Goal: Information Seeking & Learning: Check status

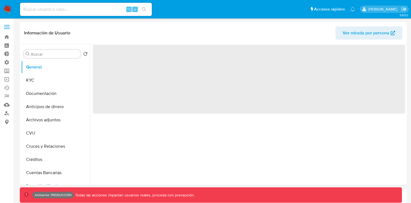
select select "10"
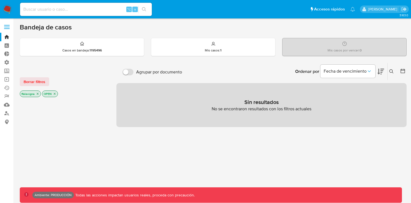
click at [55, 93] on icon "close-filter" at bounding box center [54, 93] width 3 height 3
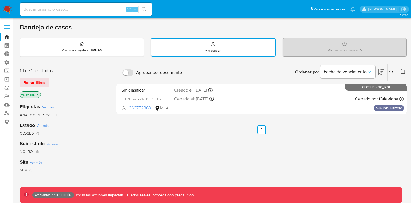
click at [38, 94] on icon "close-filter" at bounding box center [37, 94] width 3 height 3
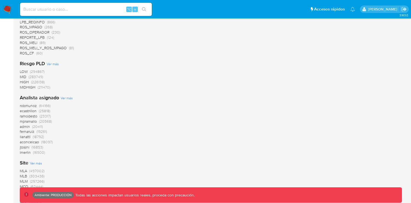
scroll to position [522, 0]
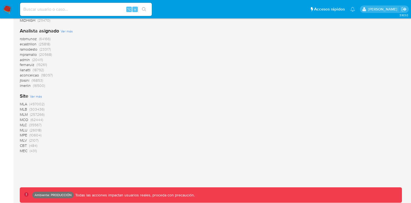
click at [22, 145] on span "CBT" at bounding box center [23, 144] width 7 height 5
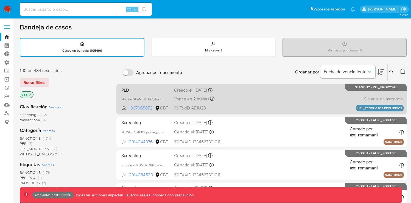
click at [243, 96] on div "PLD yKsbYalGPaNBMHA7y4m7D6TO 1367065872 CBT Creado el: 05/08/2025 Creado el: 05…" at bounding box center [261, 99] width 285 height 28
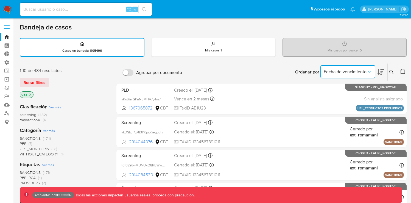
click at [369, 71] on icon "Ordenar por" at bounding box center [369, 72] width 3 height 2
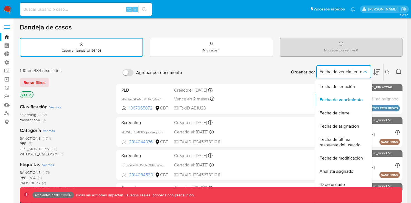
click at [380, 72] on icon at bounding box center [376, 72] width 7 height 6
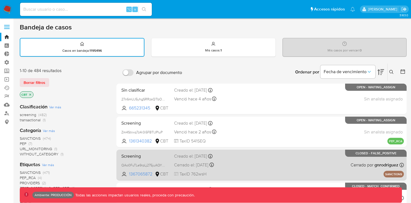
click at [319, 166] on div "Screening QAo0FuTLe9rpLj275juAQYTN 1367065872 CBT Creado el: 08/05/2023 Creado …" at bounding box center [261, 165] width 285 height 28
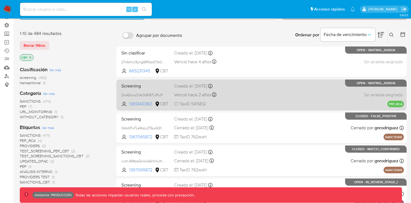
scroll to position [38, 0]
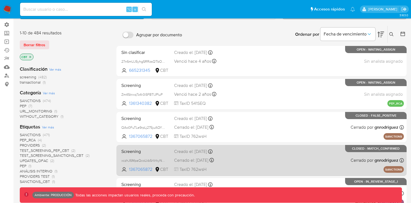
click at [322, 158] on div "Screening xczhJ6MpaQcoLkbSrVrkyNyo 1367065872 CBT Creado el: 09/05/2023 Creado …" at bounding box center [261, 160] width 285 height 28
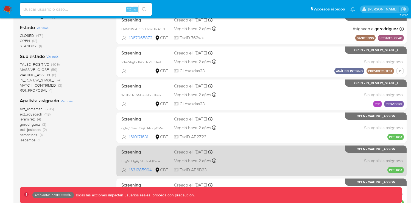
scroll to position [0, 0]
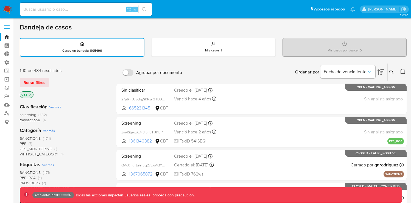
click at [380, 70] on icon at bounding box center [380, 72] width 7 height 7
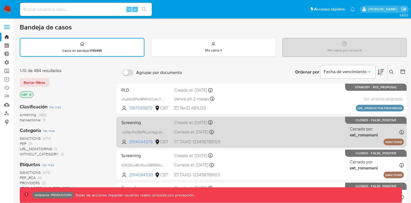
click at [299, 133] on div "Screening vkDSbJPq783PKjutxYegLdtv 2914044376 CBT Creado el: 09/10/2025 Creado …" at bounding box center [261, 132] width 285 height 28
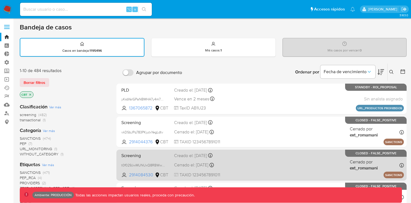
click at [323, 161] on div "Screening t0f029JwMUNUxQ8RBWwDywC5 2914084530 CBT Creado el: 09/10/2025 Creado …" at bounding box center [261, 165] width 285 height 28
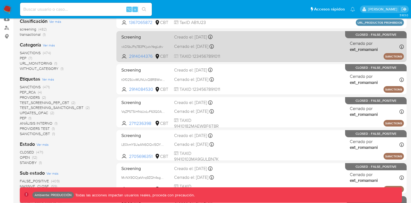
scroll to position [90, 0]
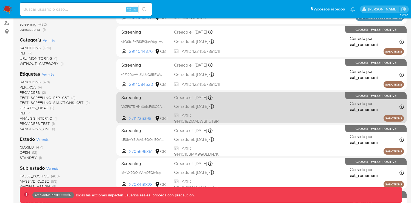
click at [313, 106] on div "Screening VqZPST5iHNdJoLvF63G0AFOf 2711236398 CBT Creado el: 07/10/2025 Creado …" at bounding box center [261, 107] width 285 height 28
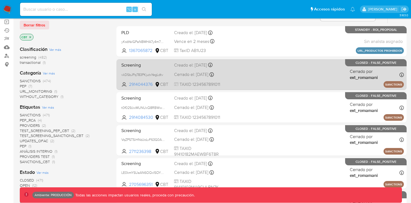
scroll to position [50, 0]
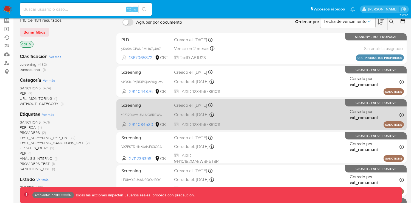
click at [319, 110] on div "Screening t0f029JwMUNUxQ8RBWwDywC5 2914084530 CBT Creado el: 09/10/2025 Creado …" at bounding box center [261, 114] width 285 height 28
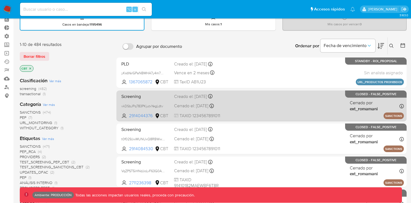
scroll to position [23, 0]
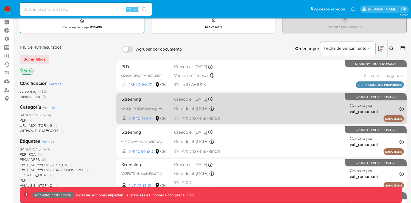
click at [284, 106] on div "Screening vkDSbJPq783PKjutxYegLdtv 2914044376 CBT Creado el: 09/10/2025 Creado …" at bounding box center [261, 108] width 285 height 28
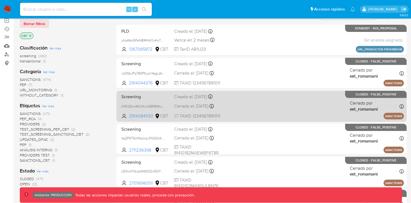
scroll to position [55, 0]
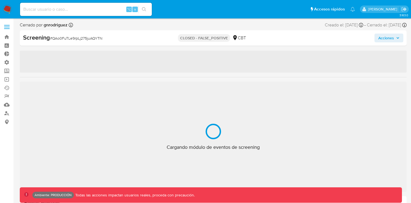
select select "10"
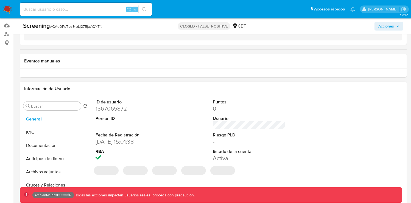
scroll to position [100, 0]
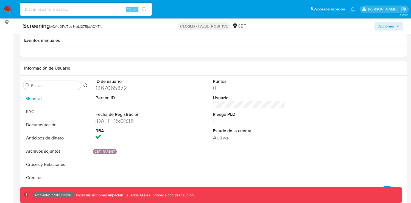
click at [114, 88] on dd "1367065872" at bounding box center [132, 88] width 73 height 8
copy dd "1367065872"
click at [30, 109] on button "KYC" at bounding box center [53, 111] width 64 height 13
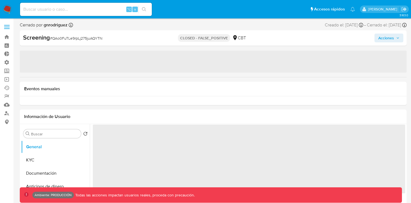
select select "10"
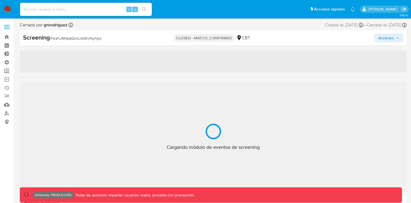
select select "10"
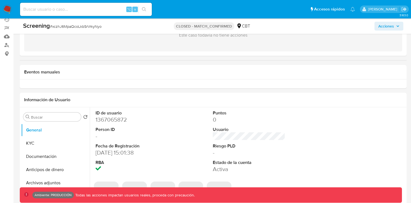
scroll to position [81, 0]
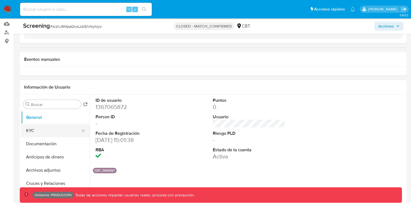
click at [43, 130] on button "KYC" at bounding box center [53, 130] width 64 height 13
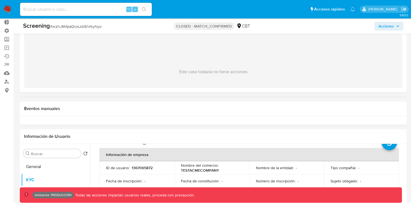
scroll to position [0, 0]
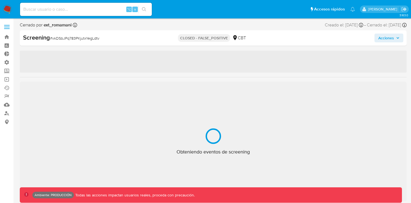
select select "10"
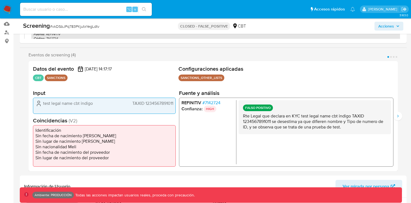
scroll to position [90, 0]
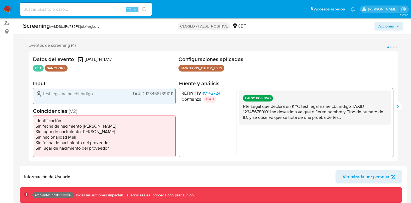
drag, startPoint x: 47, startPoint y: 92, endPoint x: 76, endPoint y: 92, distance: 29.1
click at [76, 92] on span "test legal name cbt indigo" at bounding box center [68, 93] width 50 height 5
click at [309, 111] on p "Rte Legal que declara en KYC test legal name cbt indigo TAXID 1234567891011 se …" at bounding box center [315, 111] width 144 height 16
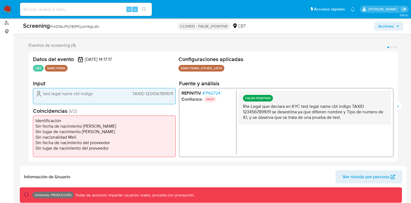
click at [303, 112] on p "Rte Legal que declara en KYC test legal name cbt indigo TAXID 1234567891011 se …" at bounding box center [315, 111] width 144 height 16
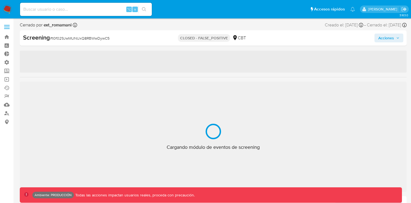
select select "10"
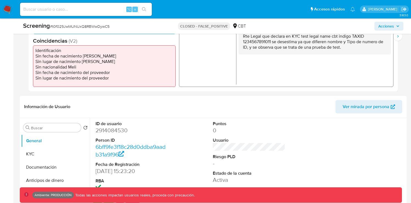
scroll to position [165, 0]
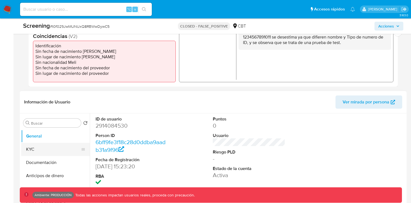
click at [37, 148] on button "KYC" at bounding box center [53, 148] width 64 height 13
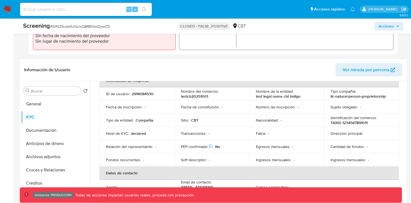
scroll to position [37, 0]
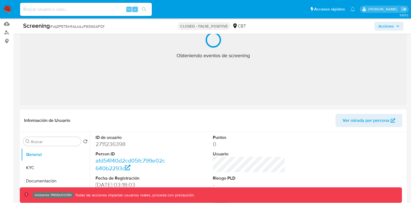
select select "10"
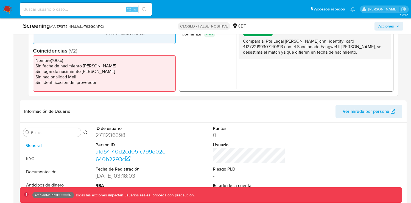
scroll to position [156, 0]
click at [120, 133] on dd "2711236398" at bounding box center [132, 134] width 73 height 8
copy dd "2711236398"
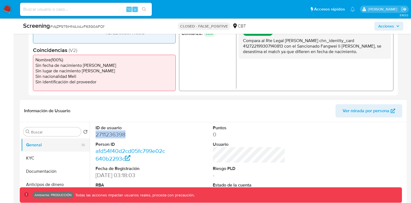
click at [54, 149] on button "General" at bounding box center [53, 144] width 64 height 13
click at [53, 155] on button "KYC" at bounding box center [53, 157] width 64 height 13
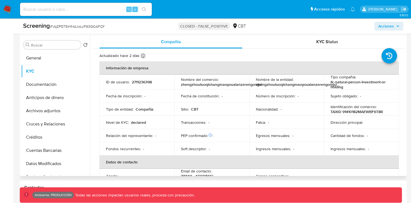
scroll to position [246, 0]
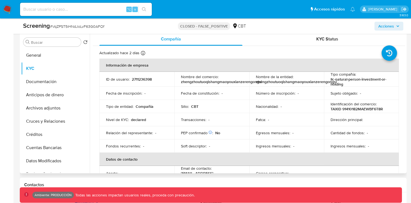
click at [218, 80] on p "zhengzhoutuoqishangmaoyouxianzerengongsi" at bounding box center [221, 81] width 81 height 5
copy div "Nombre del comercio : zhengzhoutuoqishangmaoyouxianzerengongsi"
click at [218, 84] on p "zhengzhoutuoqishangmaoyouxianzerengongsi" at bounding box center [221, 81] width 81 height 5
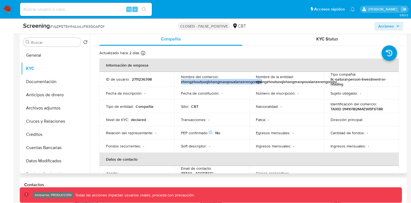
click at [218, 83] on p "zhengzhoutuoqishangmaoyouxianzerengongsi" at bounding box center [221, 81] width 81 height 5
copy p "zhengzhoutuoqishangmaoyouxianzerengongsi"
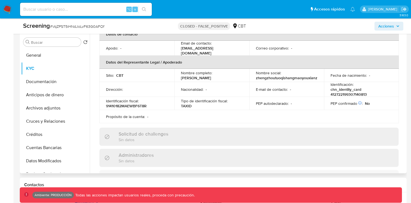
scroll to position [129, 0]
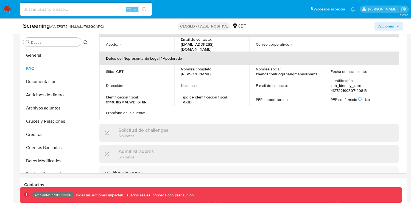
click at [12, 8] on nav "Pausado Ver notificaciones ⌥ s Accesos rápidos Presiona las siguientes teclas p…" at bounding box center [205, 9] width 411 height 18
click at [10, 8] on img at bounding box center [7, 9] width 9 height 9
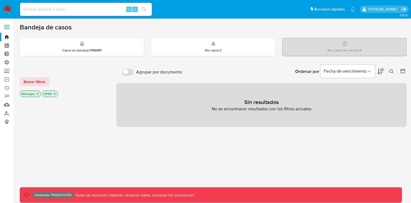
click at [6, 27] on label at bounding box center [7, 27] width 14 height 12
click at [0, 0] on input "checkbox" at bounding box center [0, 0] width 0 height 0
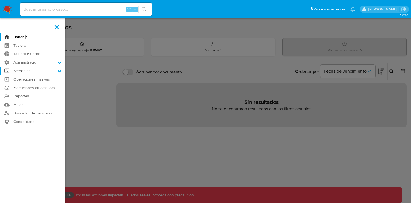
click at [44, 73] on label "Screening" at bounding box center [32, 70] width 65 height 9
click at [0, 0] on input "Screening" at bounding box center [0, 0] width 0 height 0
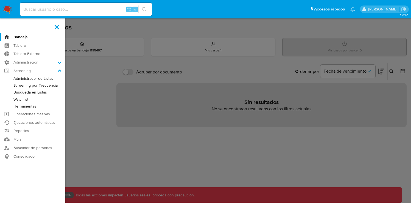
click at [29, 105] on link "Herramientas" at bounding box center [32, 106] width 65 height 7
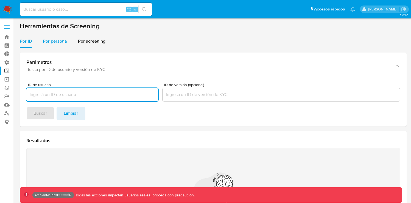
click at [61, 41] on span "Por persona" at bounding box center [55, 41] width 24 height 6
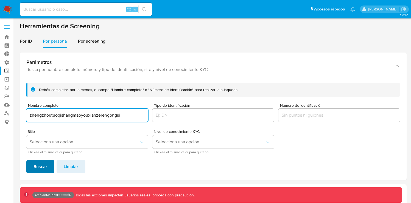
type input "zhengzhoutuoqishangmaoyouxianzerengongsi"
click at [45, 163] on span "Buscar" at bounding box center [40, 166] width 14 height 12
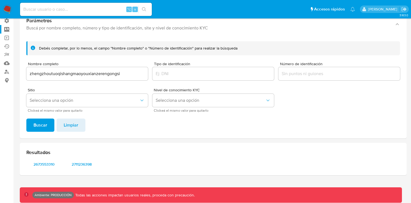
scroll to position [41, 0]
click at [87, 164] on span "2711236398" at bounding box center [82, 164] width 28 height 8
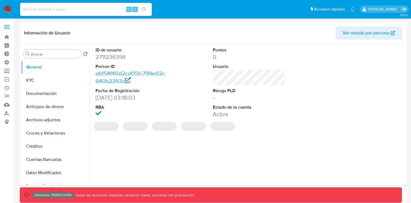
select select "10"
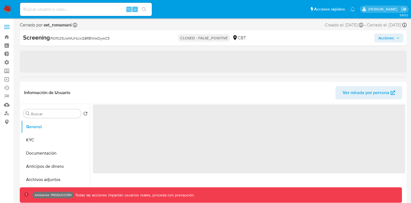
select select "10"
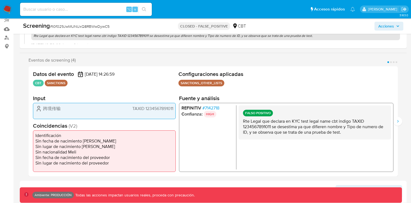
scroll to position [76, 0]
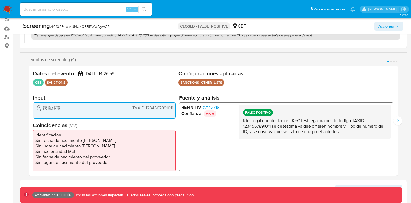
click at [306, 125] on p "Rte Legal que declara en KYC test legal name cbt indigo TAXID 1234567891011 se …" at bounding box center [315, 125] width 144 height 16
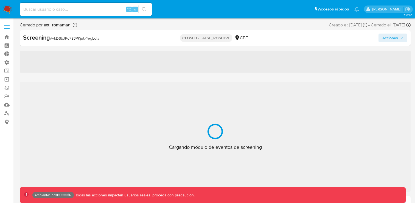
select select "10"
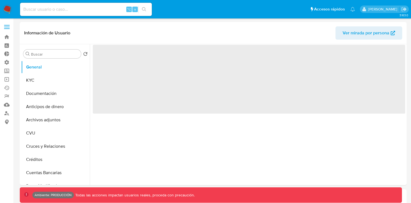
click at [69, 10] on input at bounding box center [86, 9] width 132 height 7
paste input "1050391902"
type input "1050391902"
select select "10"
type input "1050391902"
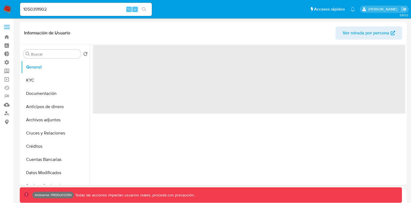
select select "10"
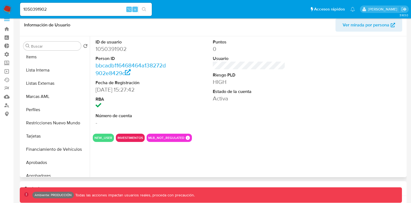
scroll to position [220, 0]
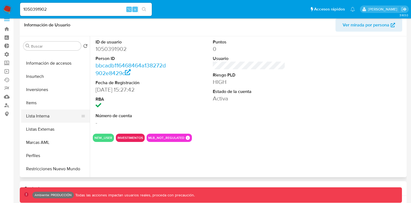
click at [43, 114] on button "Lista Interna" at bounding box center [53, 115] width 64 height 13
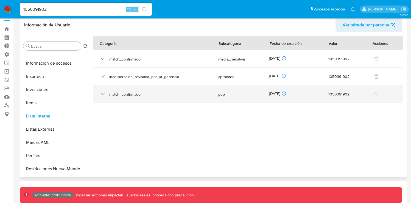
click at [104, 95] on icon "button" at bounding box center [102, 94] width 7 height 7
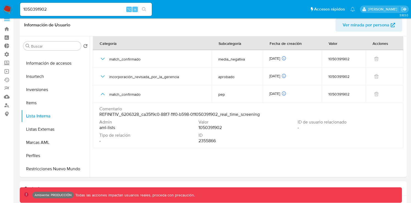
click at [37, 4] on div "1050391902 ⌥ s" at bounding box center [86, 9] width 132 height 13
click at [36, 9] on input "1050391902" at bounding box center [86, 9] width 132 height 7
paste input "36760156"
type input "136760156"
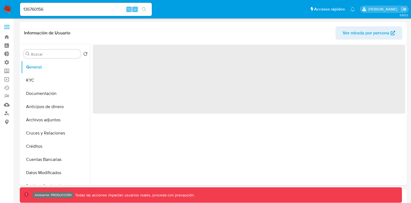
select select "10"
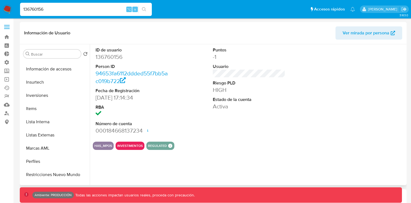
scroll to position [222, 0]
click at [47, 128] on button "Lista Interna" at bounding box center [55, 121] width 69 height 13
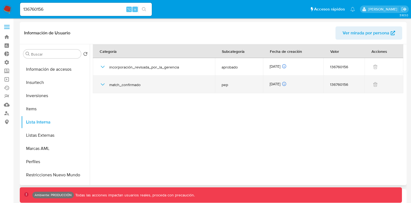
click at [103, 83] on icon "button" at bounding box center [102, 84] width 7 height 7
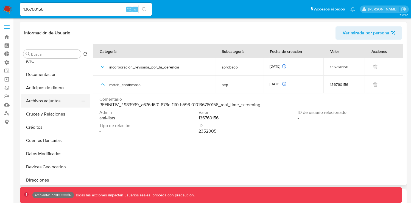
scroll to position [0, 0]
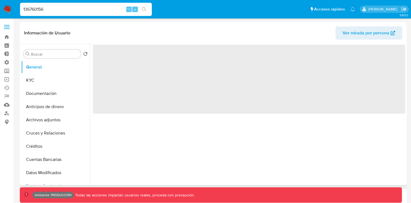
select select "10"
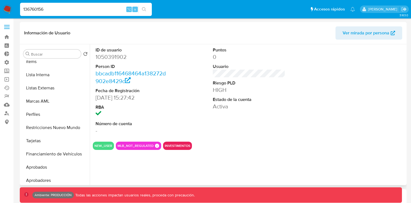
scroll to position [266, 0]
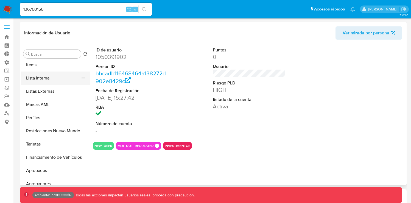
click at [43, 79] on button "Lista Interna" at bounding box center [53, 77] width 64 height 13
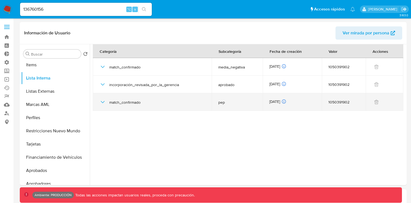
click at [103, 100] on icon "button" at bounding box center [102, 102] width 7 height 7
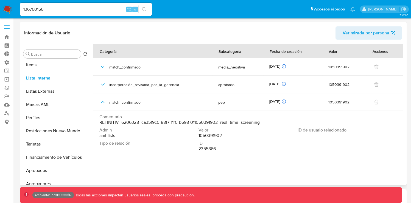
click at [209, 148] on span "2355866" at bounding box center [206, 148] width 17 height 5
click at [213, 125] on div "Comentario REFINITIV_6206328_ca35f9c0-88f7-11f0-b598-011050391902_real_time_scr…" at bounding box center [247, 120] width 297 height 13
drag, startPoint x: 139, startPoint y: 122, endPoint x: 120, endPoint y: 122, distance: 18.7
click at [120, 122] on span "REFINITIV_6206328_ca35f9c0-88f7-11f0-b598-011050391902_real_time_screening" at bounding box center [179, 121] width 160 height 5
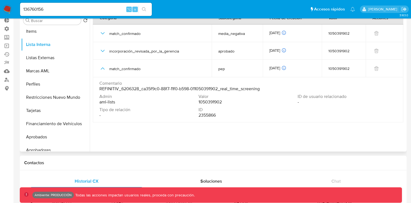
scroll to position [30, 0]
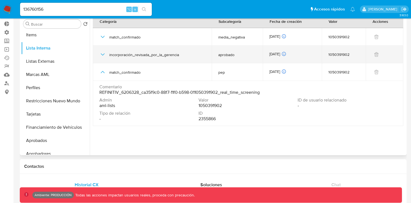
click at [104, 55] on icon "button" at bounding box center [102, 54] width 7 height 7
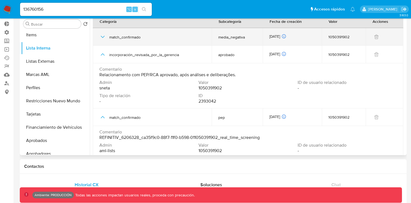
click at [103, 38] on icon "button" at bounding box center [102, 36] width 7 height 7
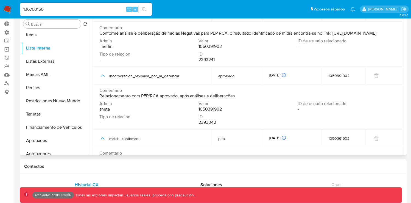
scroll to position [22, 0]
